Goal: Information Seeking & Learning: Learn about a topic

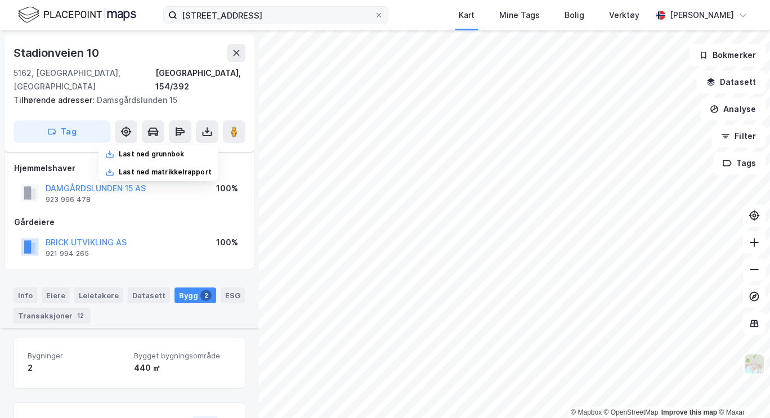
scroll to position [167, 0]
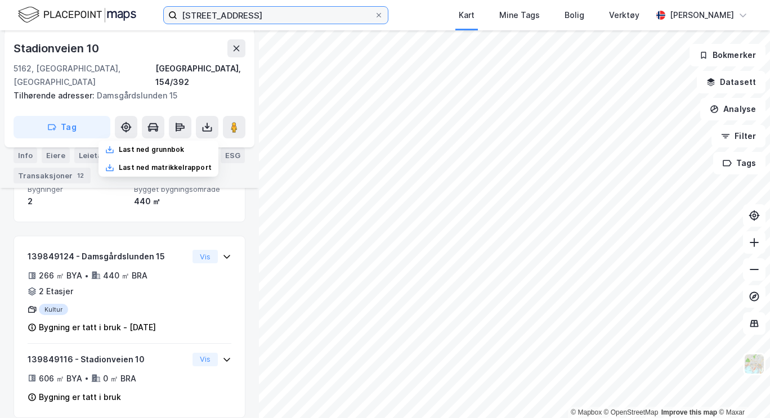
click at [281, 14] on input "[STREET_ADDRESS]" at bounding box center [275, 15] width 197 height 17
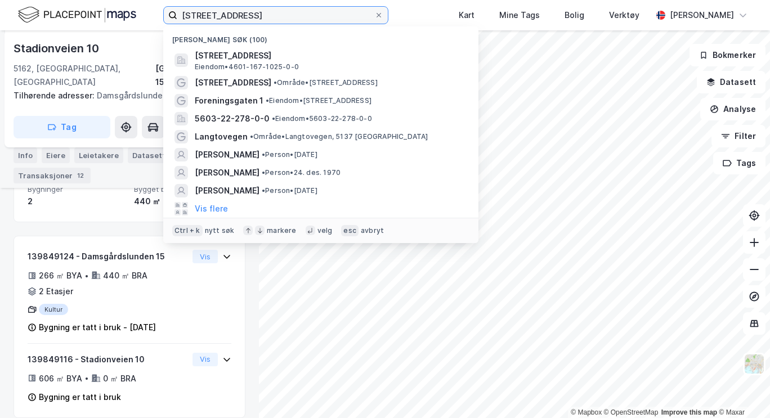
click at [281, 14] on input "[STREET_ADDRESS]" at bounding box center [275, 15] width 197 height 17
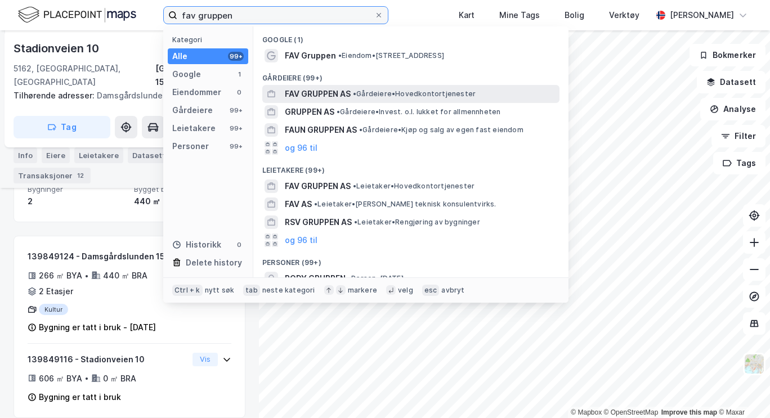
type input "fav gruppen"
click at [335, 93] on span "FAV GRUPPEN AS" at bounding box center [318, 94] width 66 height 14
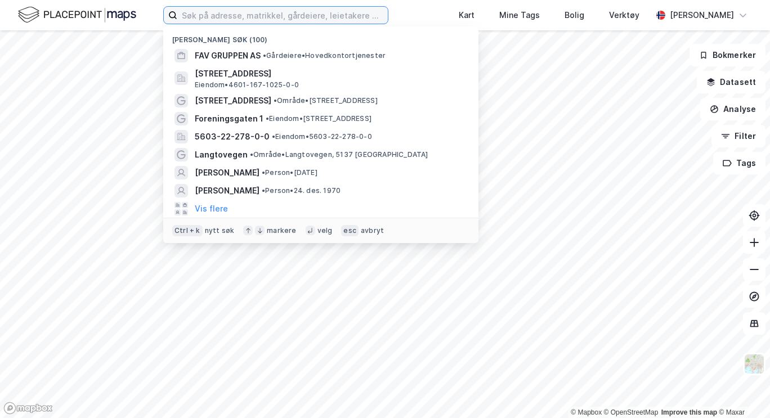
click at [206, 15] on input at bounding box center [282, 15] width 211 height 17
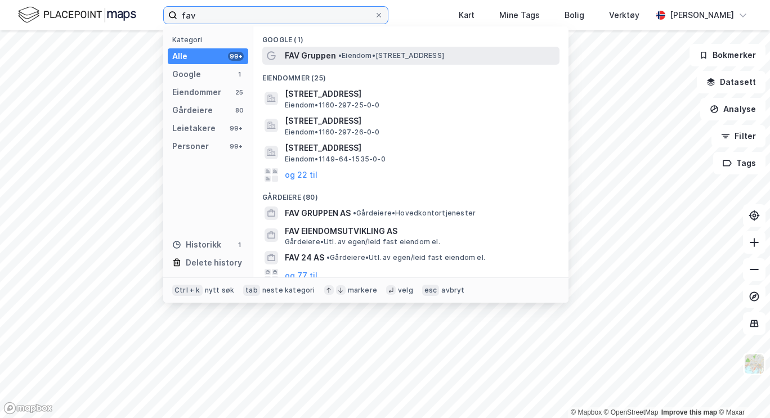
type input "fav"
click at [294, 53] on span "FAV Gruppen" at bounding box center [310, 56] width 51 height 14
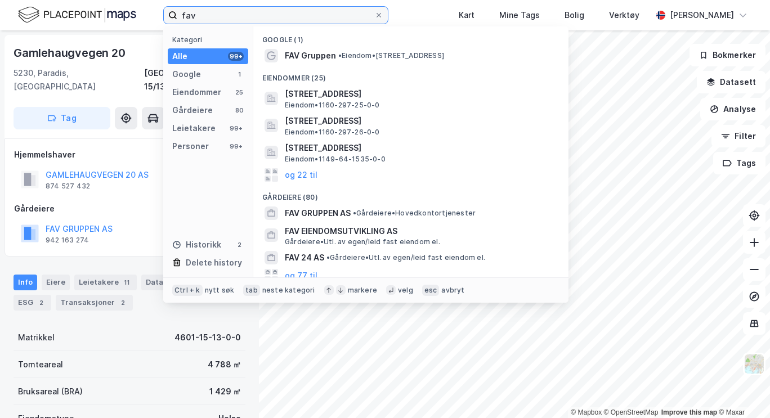
click at [219, 10] on input "fav" at bounding box center [275, 15] width 197 height 17
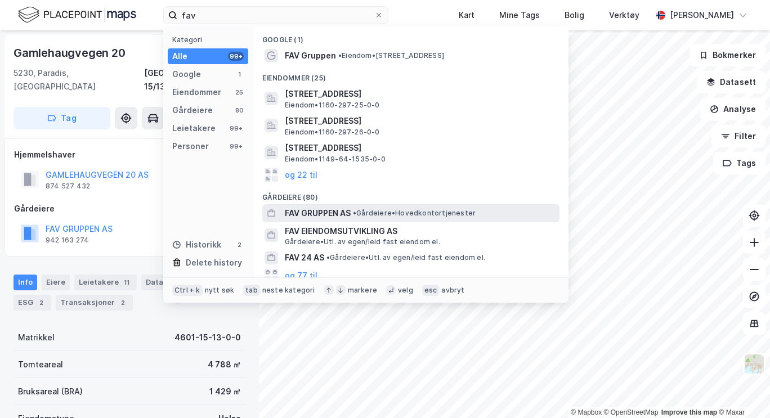
click at [317, 209] on span "FAV GRUPPEN AS" at bounding box center [318, 214] width 66 height 14
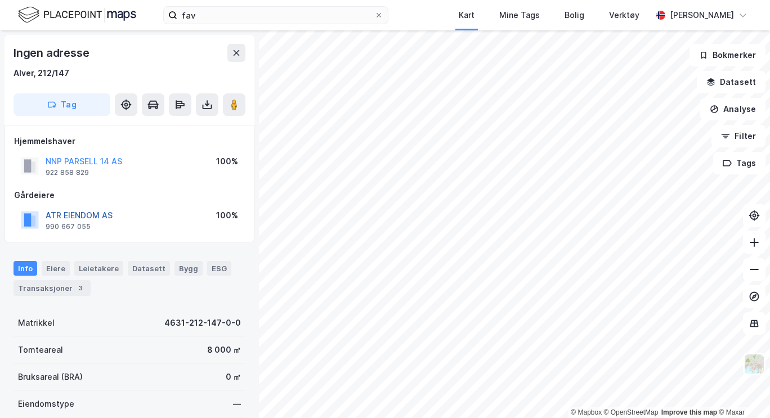
click at [0, 0] on button "ATR EIENDOM AS" at bounding box center [0, 0] width 0 height 0
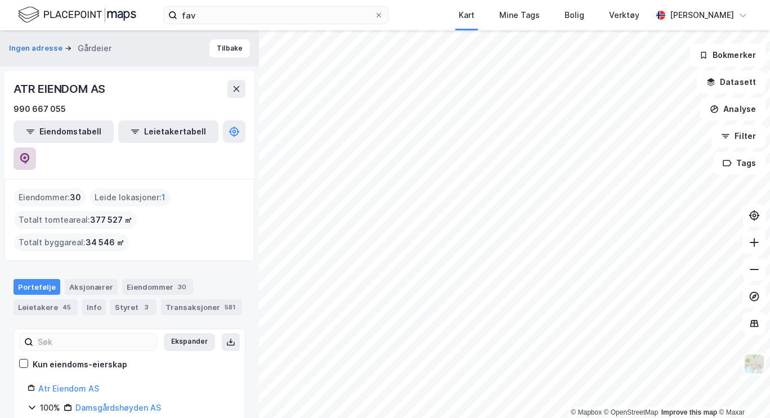
click at [30, 153] on icon at bounding box center [24, 158] width 11 height 11
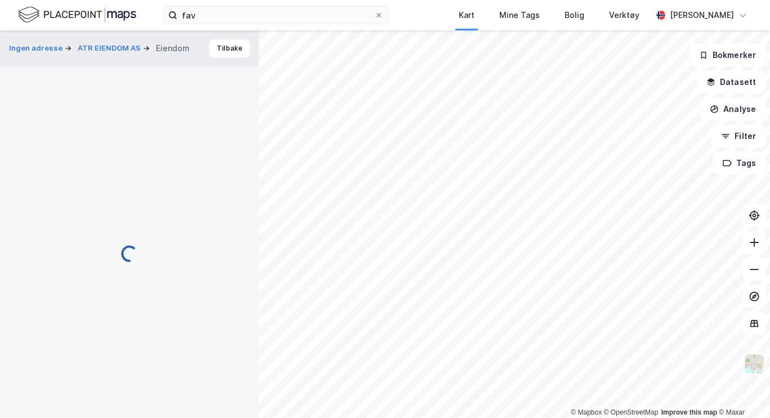
scroll to position [6, 0]
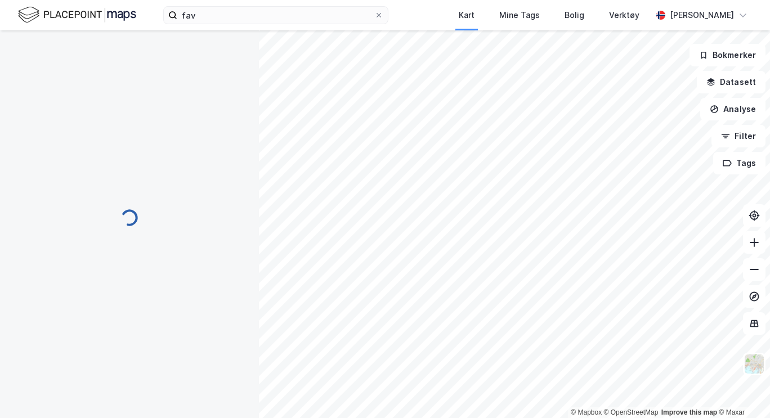
scroll to position [6, 0]
